Goal: Transaction & Acquisition: Obtain resource

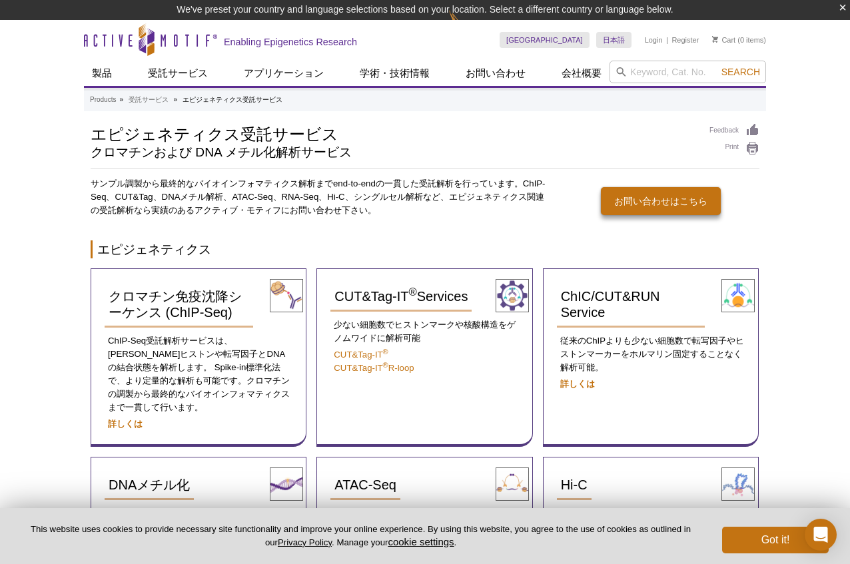
scroll to position [67, 0]
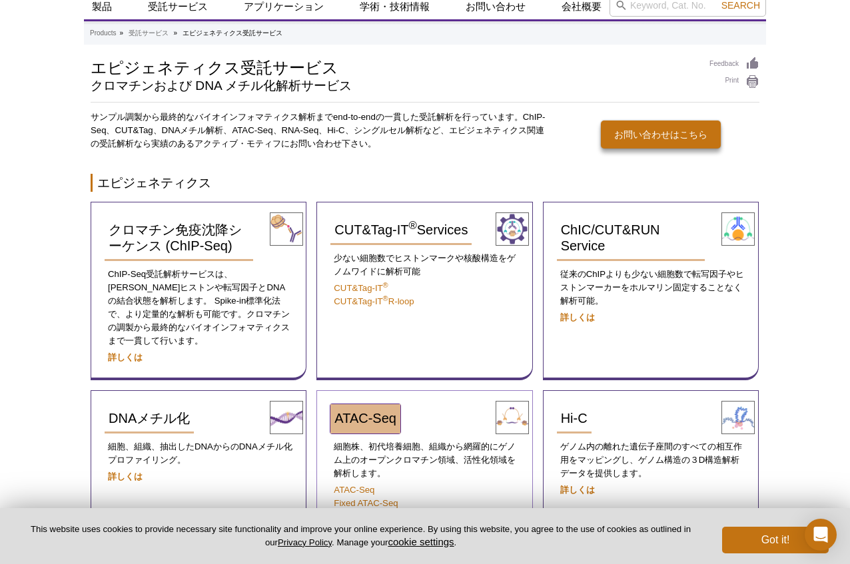
click at [371, 411] on span "ATAC-Seq" at bounding box center [365, 418] width 62 height 15
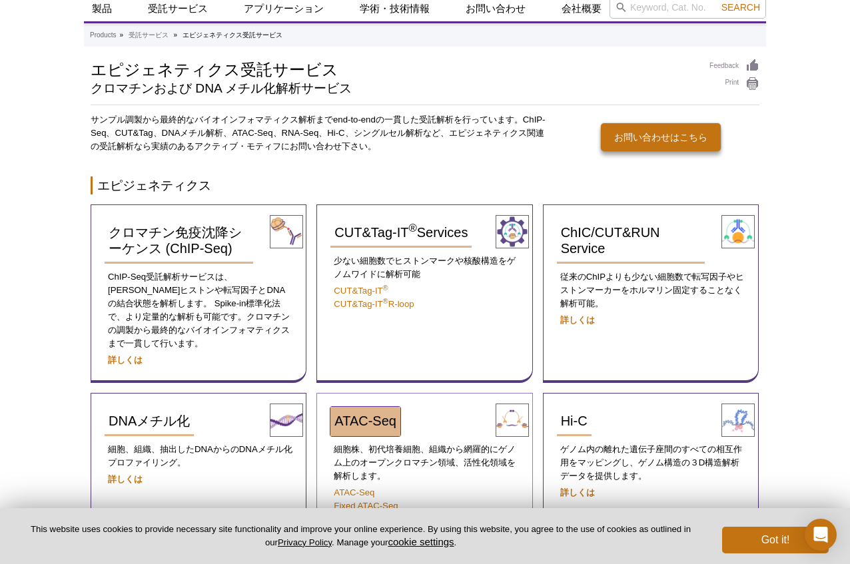
scroll to position [47, 0]
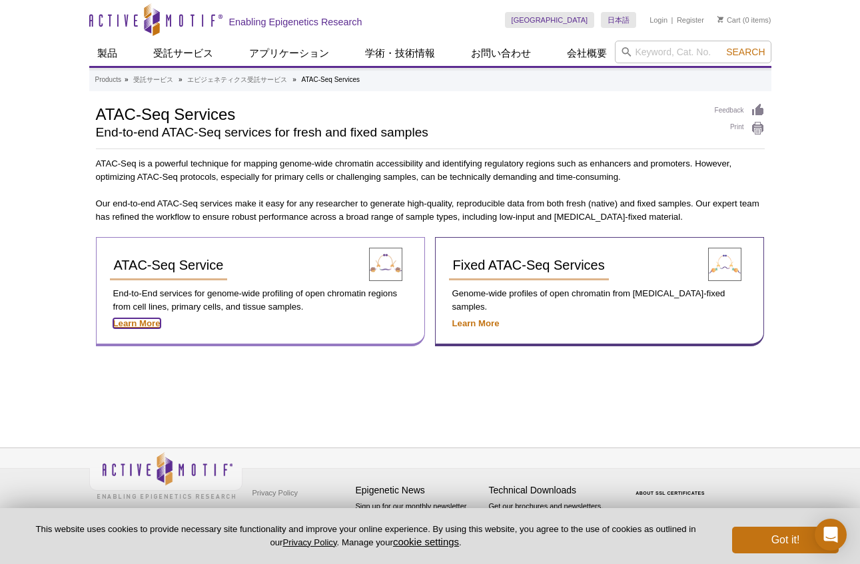
click at [148, 321] on strong "Learn More" at bounding box center [136, 323] width 47 height 10
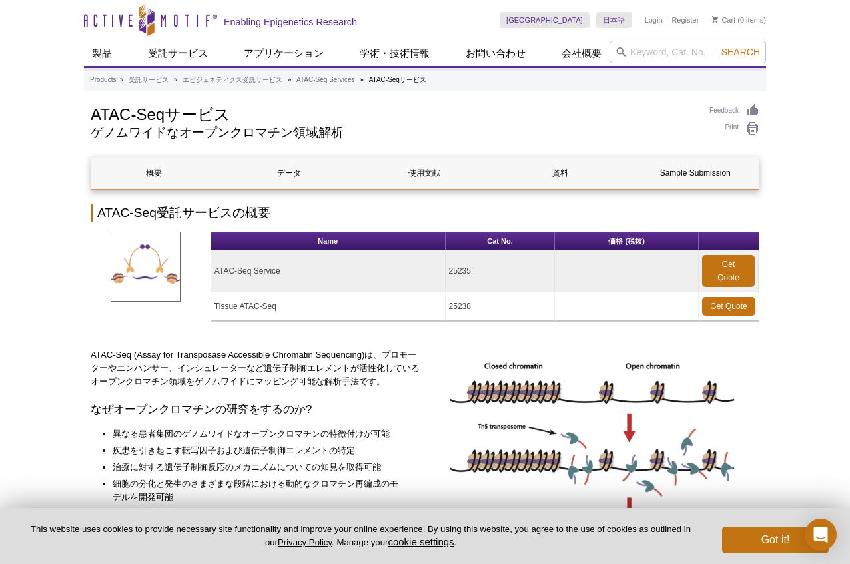
drag, startPoint x: 218, startPoint y: 271, endPoint x: 288, endPoint y: 271, distance: 69.9
click at [288, 271] on td "ATAC-Seq Service" at bounding box center [328, 271] width 234 height 42
click at [280, 288] on td "ATAC-Seq Service" at bounding box center [328, 271] width 234 height 42
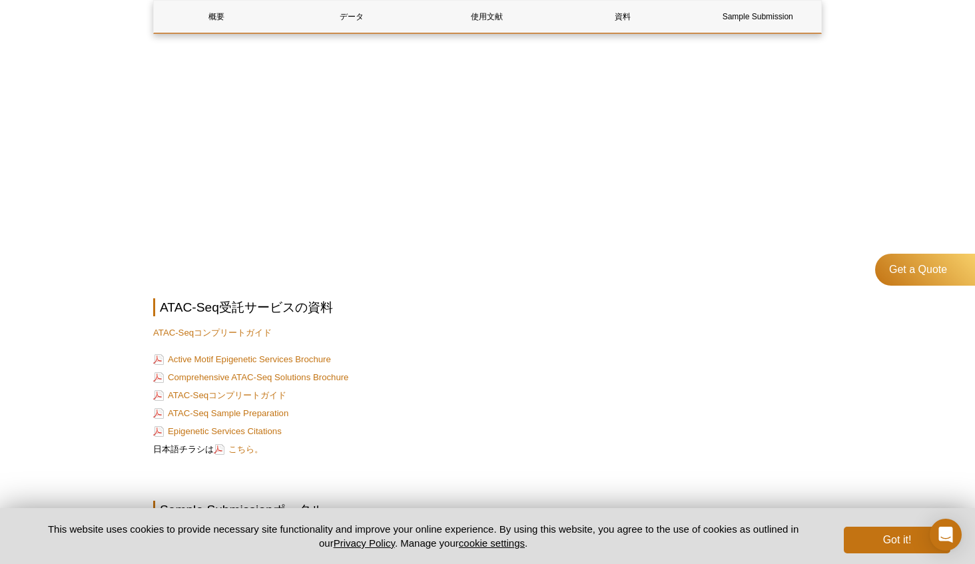
scroll to position [4437, 0]
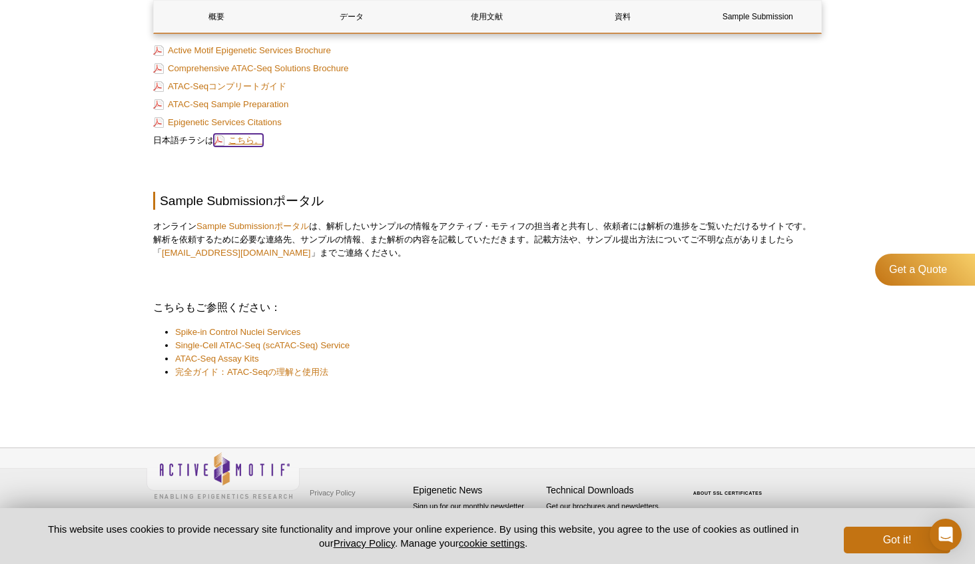
click at [222, 141] on link "こちら。" at bounding box center [238, 140] width 49 height 13
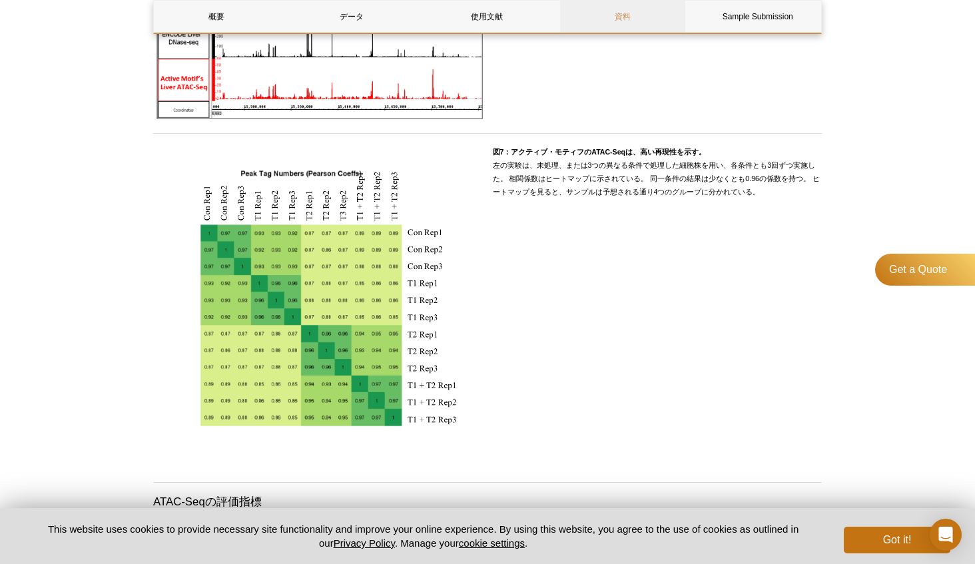
scroll to position [2373, 0]
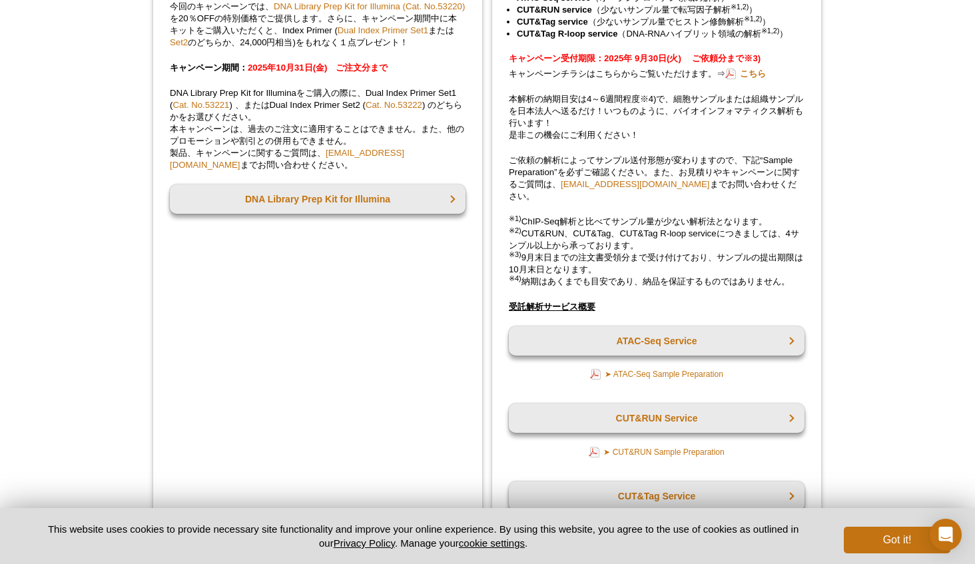
scroll to position [1998, 0]
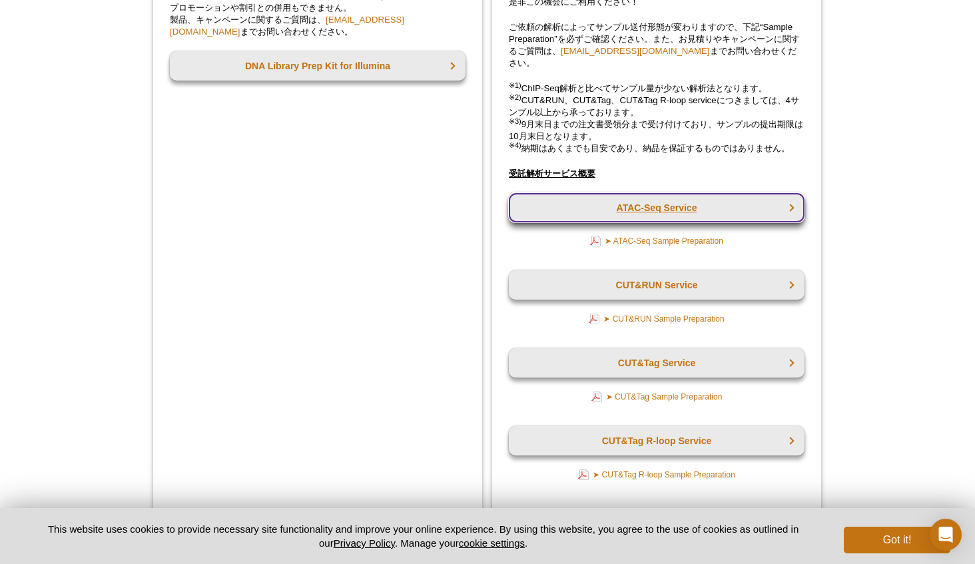
click at [593, 222] on link "ATAC-Seq Service" at bounding box center [657, 207] width 296 height 29
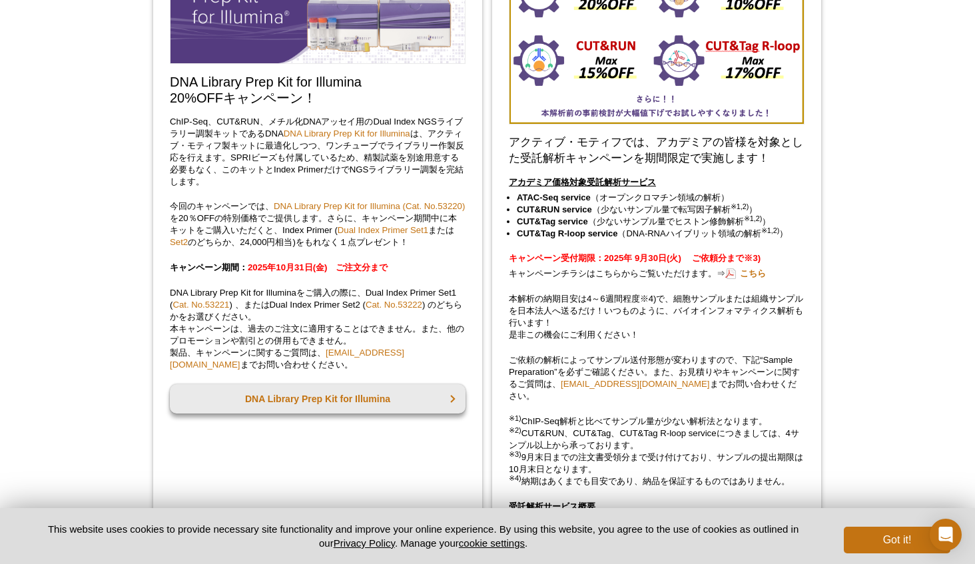
scroll to position [1531, 0]
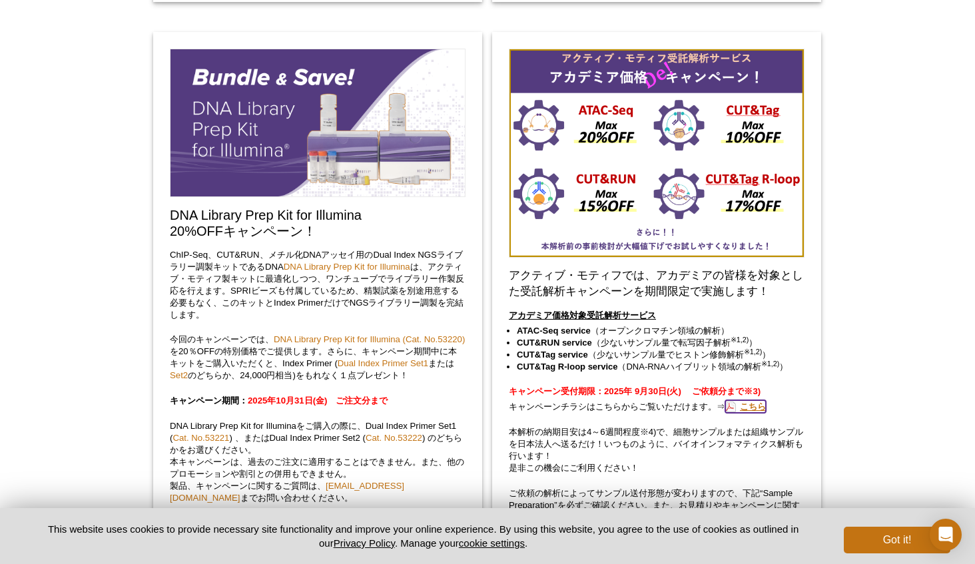
click at [758, 413] on link "こちら" at bounding box center [745, 406] width 41 height 13
drag, startPoint x: 515, startPoint y: 346, endPoint x: 582, endPoint y: 354, distance: 67.1
click at [582, 354] on ul "ATAC-Seq service （オープンクロマチン領域の解析） CUT&RUN service （少ないサンプル量で転写因子解析 ※1,2) ） CUT&…" at bounding box center [650, 349] width 283 height 48
click at [588, 336] on strong "ATAC-Seq service" at bounding box center [554, 331] width 74 height 10
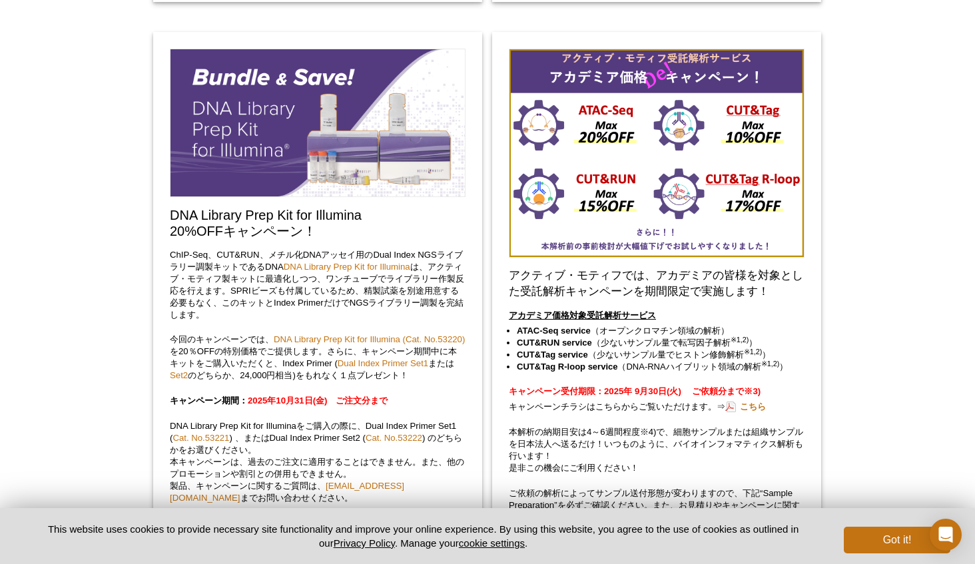
click at [556, 348] on strong "CUT&RUN service" at bounding box center [554, 343] width 75 height 10
click at [755, 413] on link "こちら" at bounding box center [745, 406] width 41 height 13
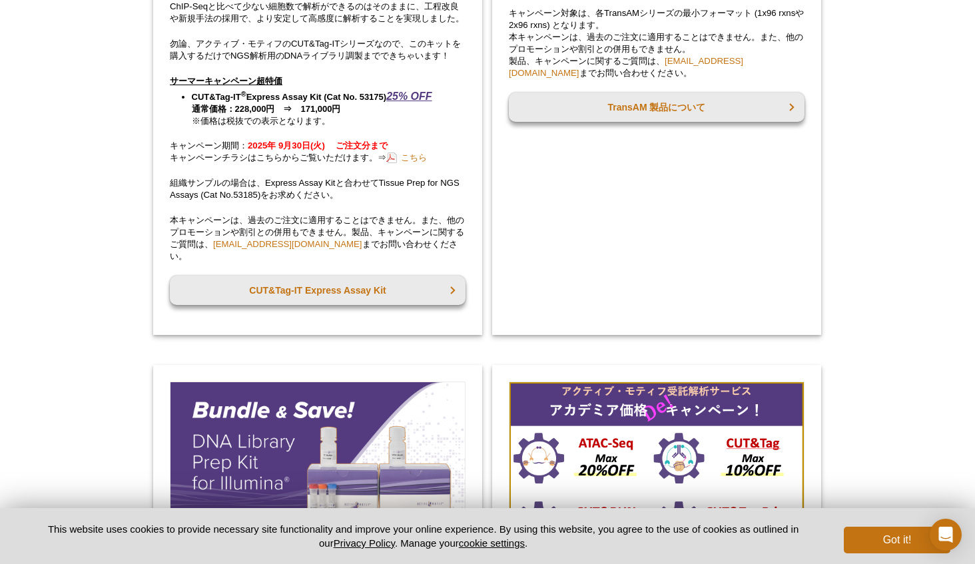
scroll to position [1598, 0]
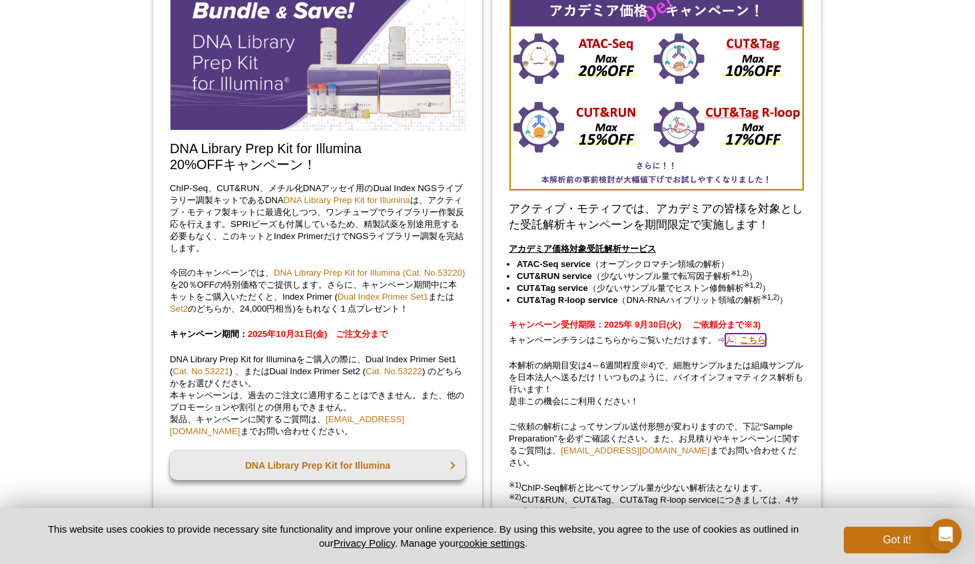
click at [765, 346] on link "こちら" at bounding box center [745, 340] width 41 height 13
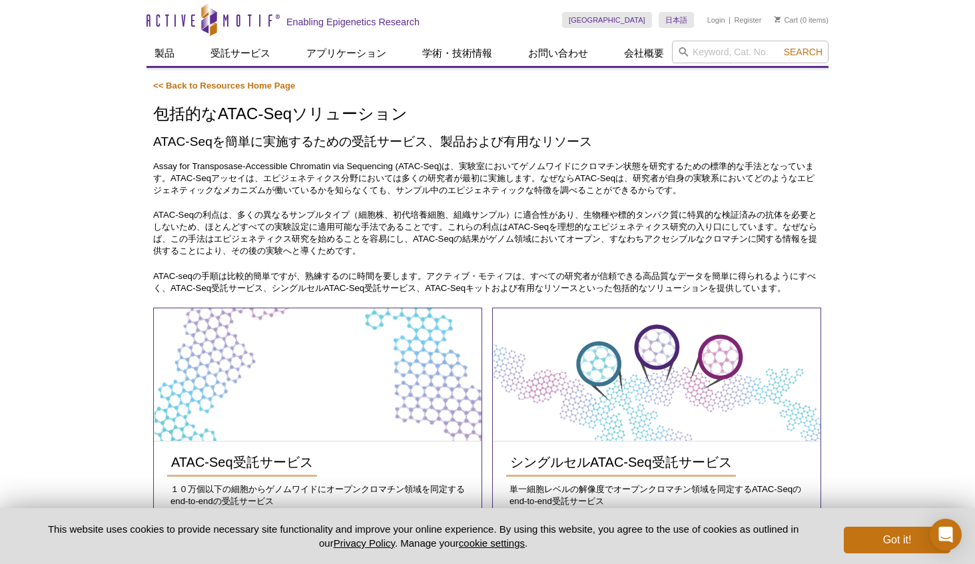
scroll to position [133, 0]
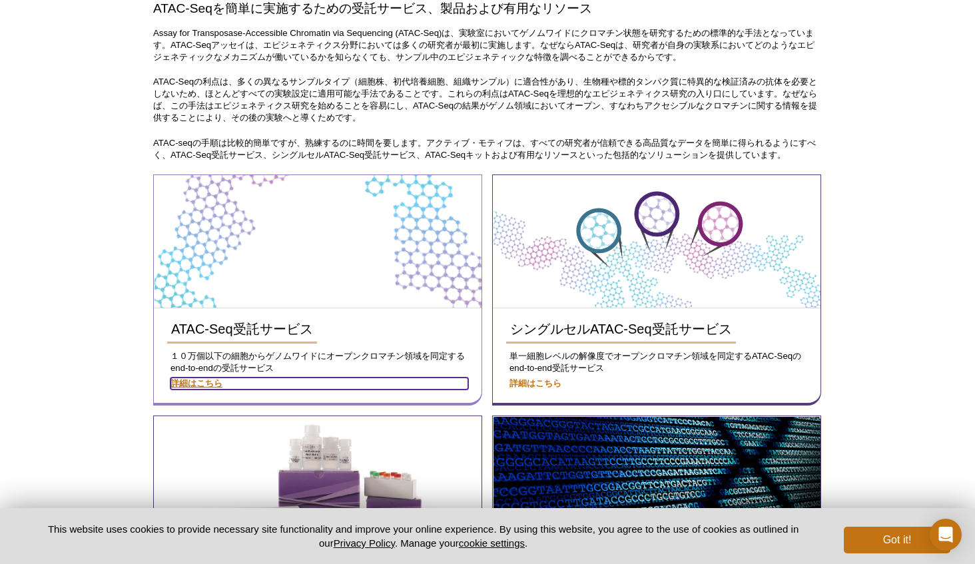
click at [202, 378] on strong "詳細はこちら" at bounding box center [196, 383] width 52 height 10
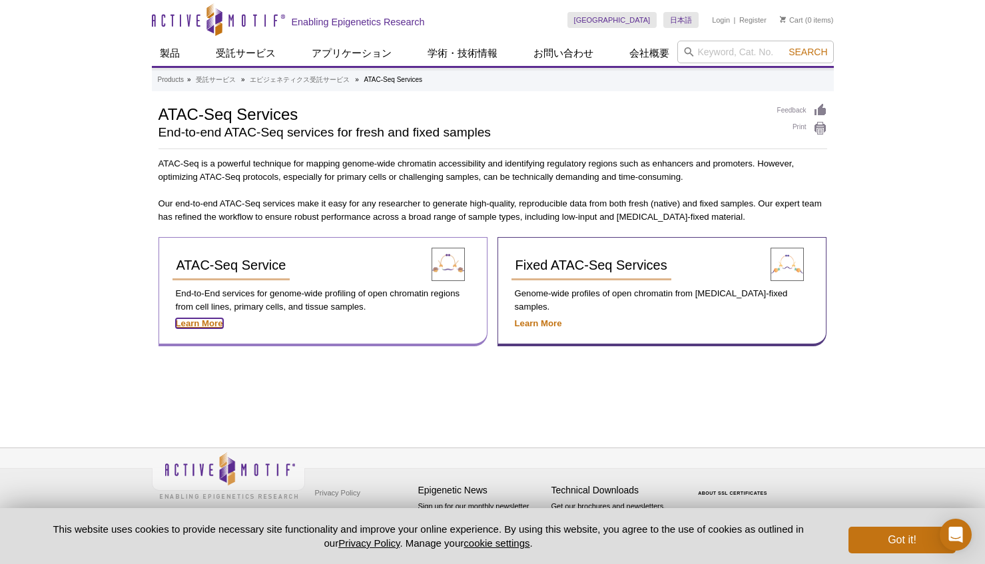
click at [206, 324] on strong "Learn More" at bounding box center [199, 323] width 47 height 10
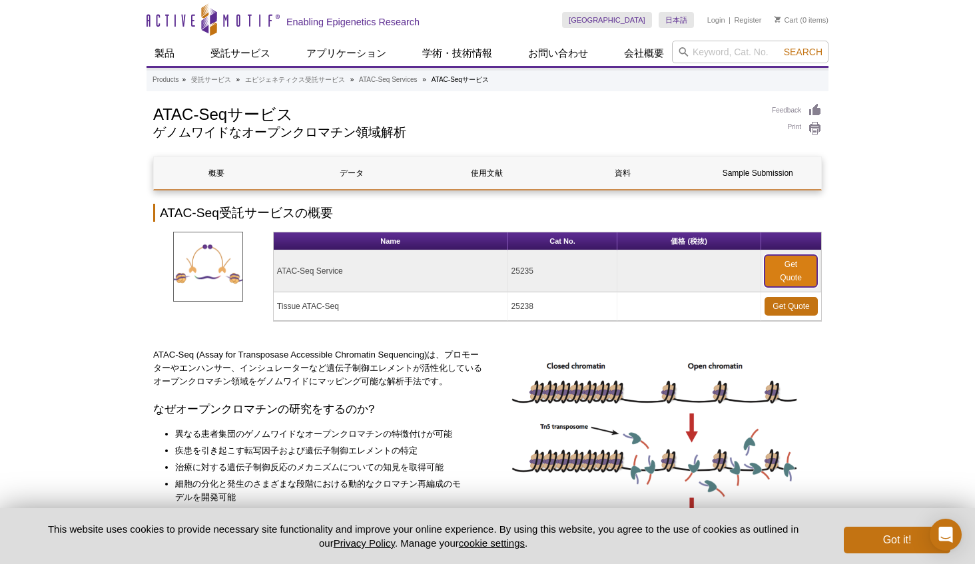
click at [781, 268] on link "Get Quote" at bounding box center [790, 271] width 53 height 32
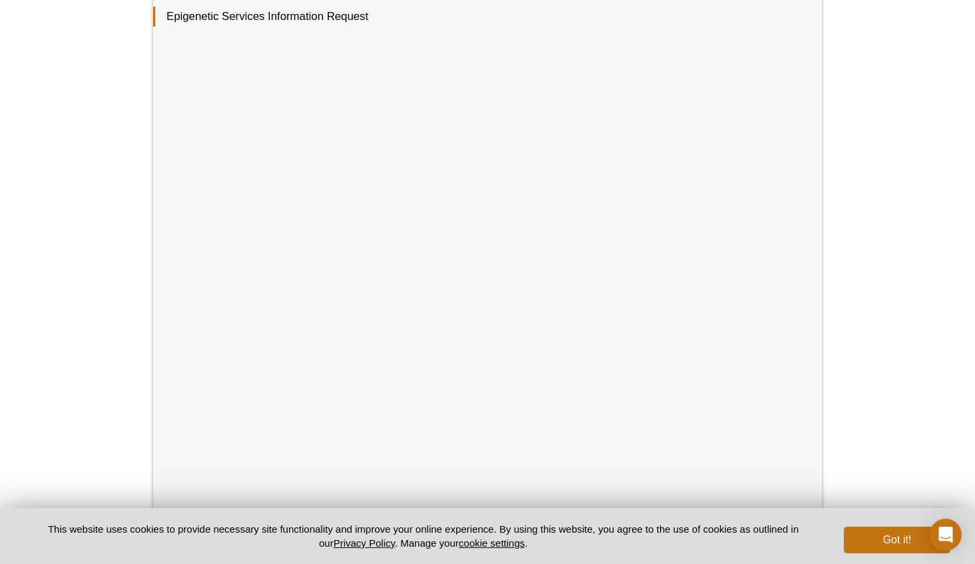
scroll to position [511, 0]
